Goal: Information Seeking & Learning: Learn about a topic

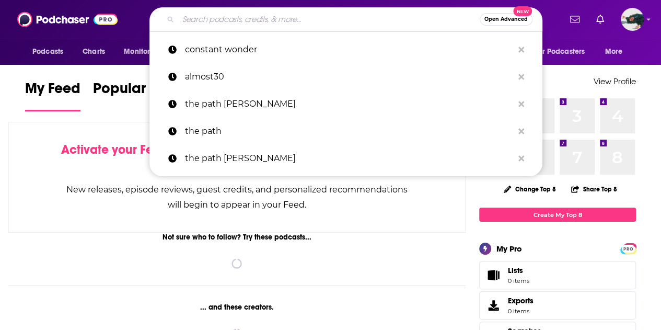
click at [332, 13] on input "Search podcasts, credits, & more..." at bounding box center [328, 19] width 301 height 17
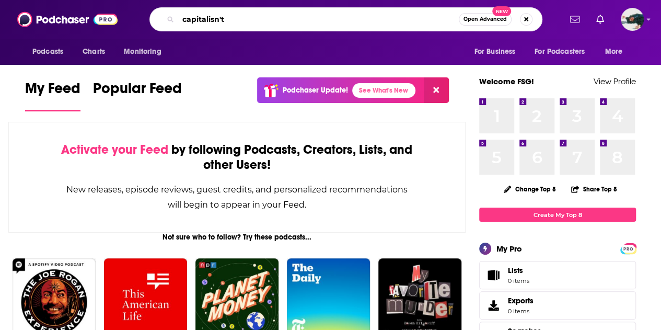
type input "capitalisn't"
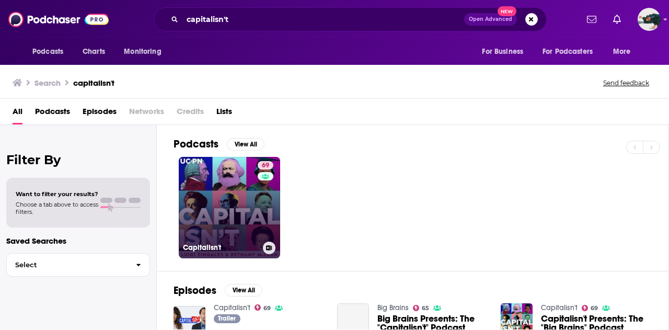
click at [229, 192] on link "69 Capitalisn't" at bounding box center [229, 207] width 101 height 101
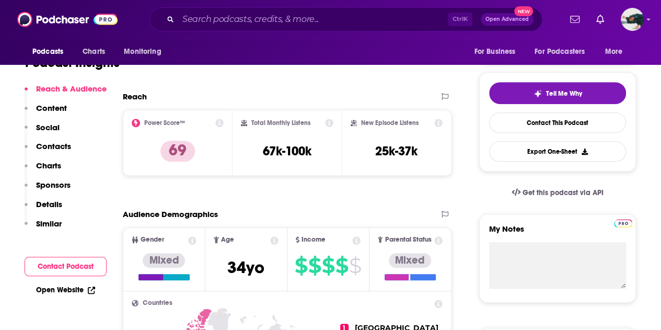
scroll to position [210, 0]
